Goal: Check status: Check status

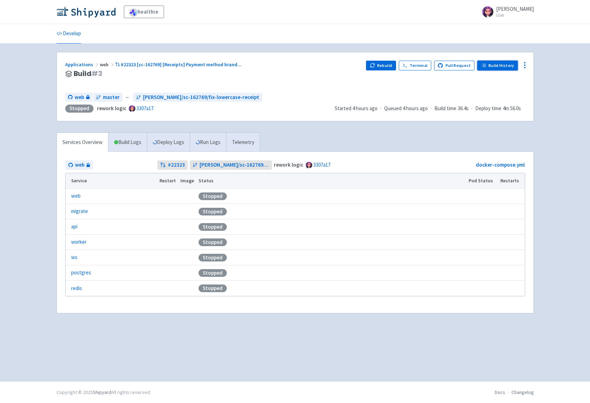
click at [496, 64] on link "Build History" at bounding box center [497, 66] width 40 height 10
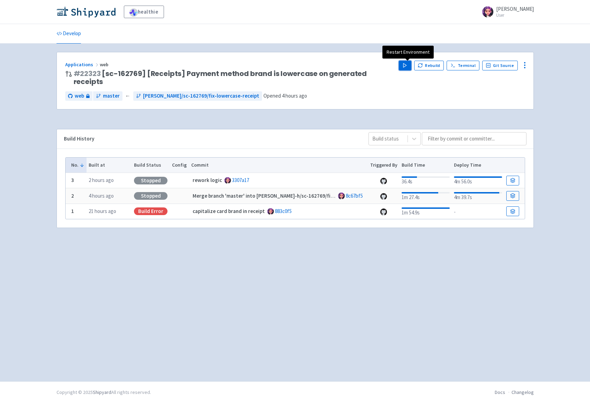
click at [405, 68] on icon "button" at bounding box center [404, 65] width 5 height 5
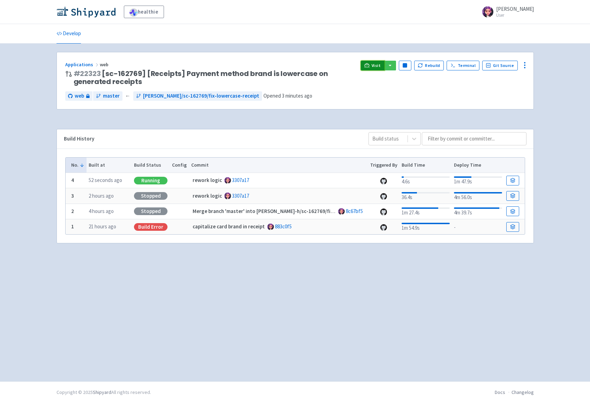
click at [370, 69] on link "Visit" at bounding box center [373, 66] width 24 height 10
